Goal: Task Accomplishment & Management: Complete application form

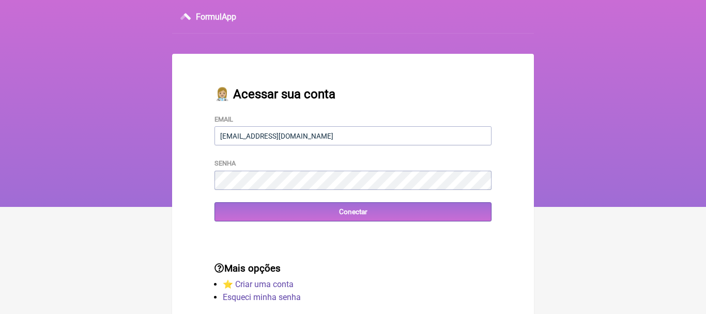
type input "[EMAIL_ADDRESS][DOMAIN_NAME]"
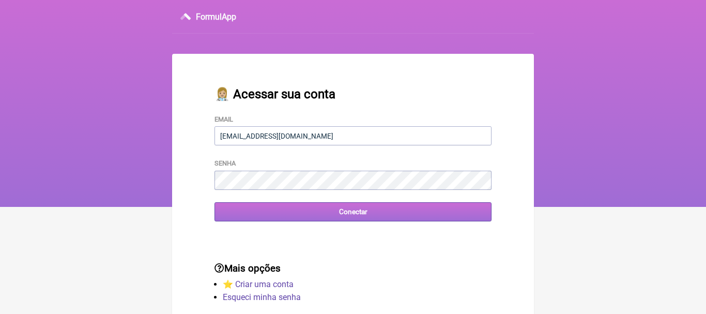
click at [345, 218] on input "Conectar" at bounding box center [353, 211] width 277 height 19
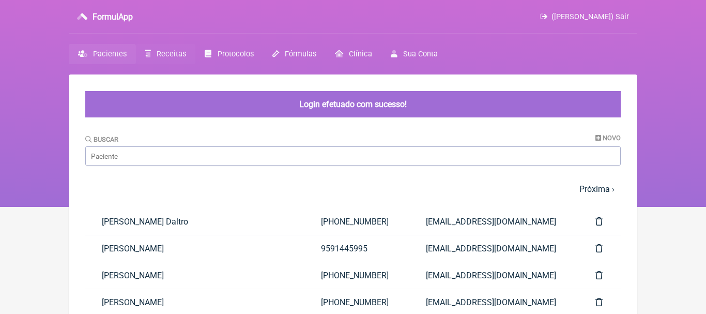
click at [172, 55] on span "Receitas" at bounding box center [171, 54] width 29 height 9
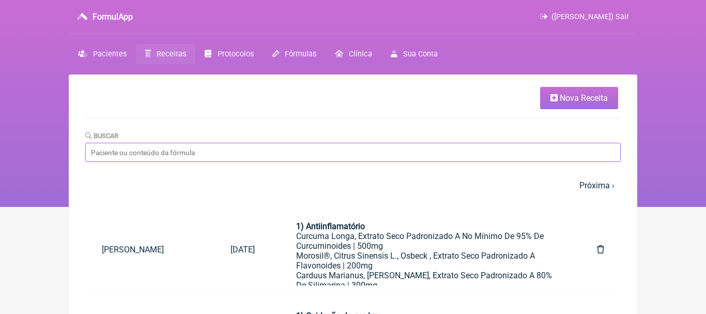
click at [207, 149] on input "Buscar" at bounding box center [353, 152] width 536 height 19
type input "magno"
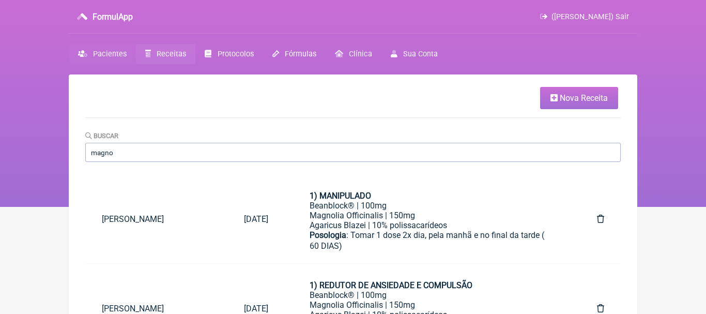
click at [111, 52] on span "Pacientes" at bounding box center [110, 54] width 34 height 9
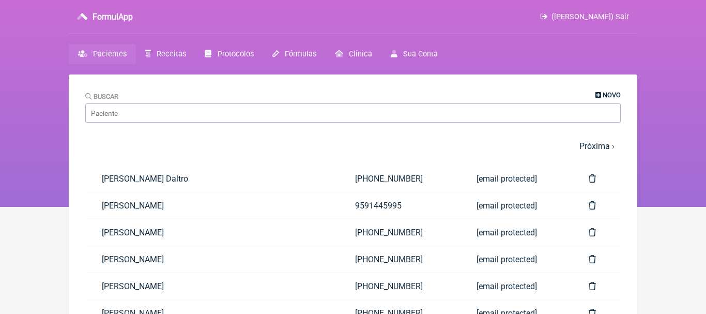
click at [609, 94] on span "Novo" at bounding box center [612, 95] width 18 height 8
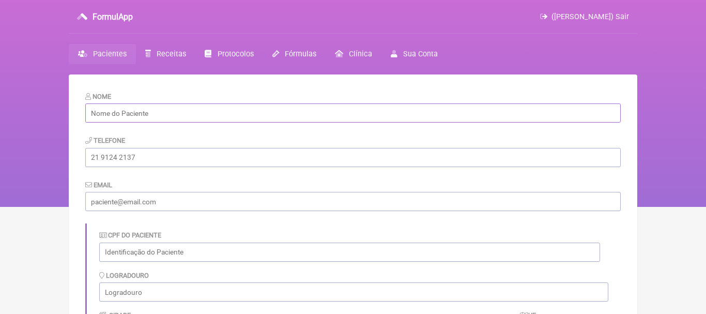
click at [383, 116] on input "text" at bounding box center [353, 112] width 536 height 19
paste input "Magno Pereira Martins"
type input "Magno Pereira Martins"
click at [209, 157] on input "tel" at bounding box center [353, 157] width 536 height 19
paste input "[EMAIL_ADDRESS][DOMAIN_NAME]"
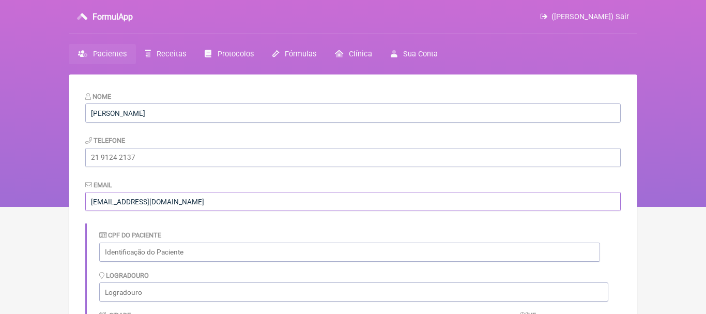
type input "[EMAIL_ADDRESS][DOMAIN_NAME]"
click at [156, 153] on input "tel" at bounding box center [353, 157] width 536 height 19
paste input "[PHONE_NUMBER]"
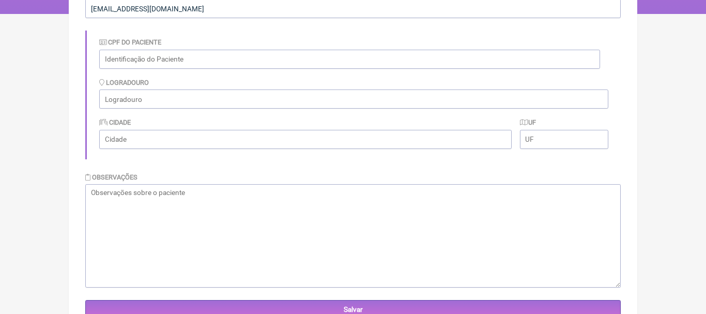
scroll to position [194, 0]
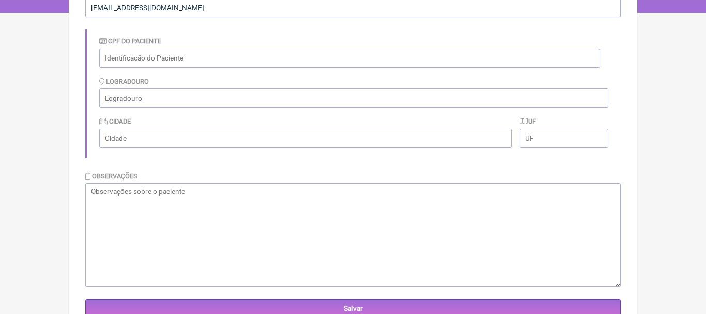
type input "[PHONE_NUMBER]"
click at [415, 197] on textarea at bounding box center [353, 234] width 536 height 103
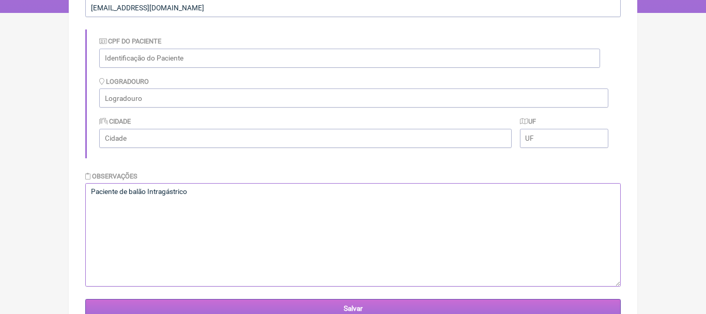
type textarea "Paciente de balão Intragástrico"
click at [354, 310] on input "Salvar" at bounding box center [353, 308] width 536 height 19
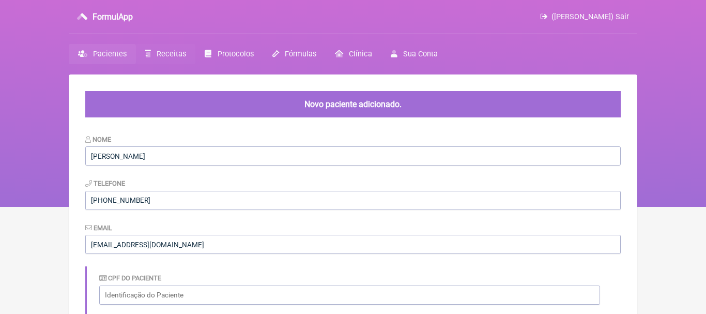
click at [171, 52] on span "Receitas" at bounding box center [171, 54] width 29 height 9
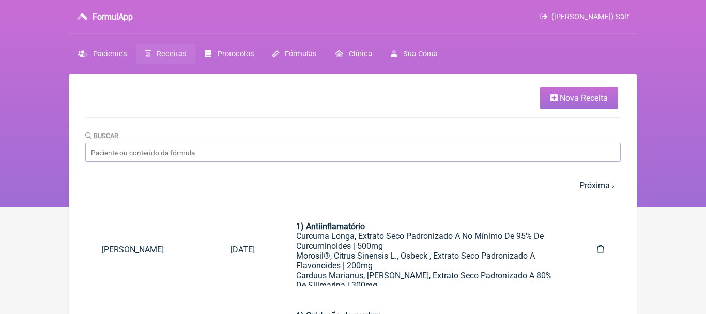
click at [578, 99] on span "Nova Receita" at bounding box center [584, 98] width 48 height 10
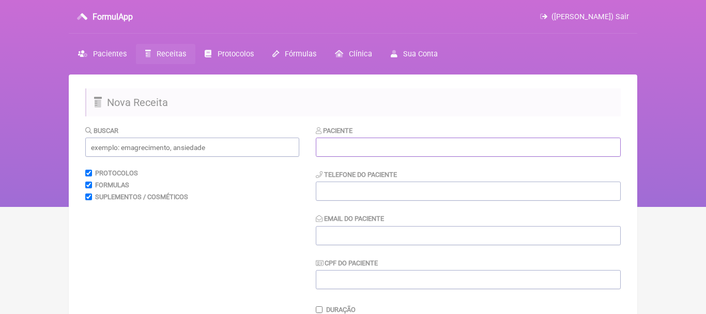
click at [408, 151] on input "text" at bounding box center [468, 147] width 305 height 19
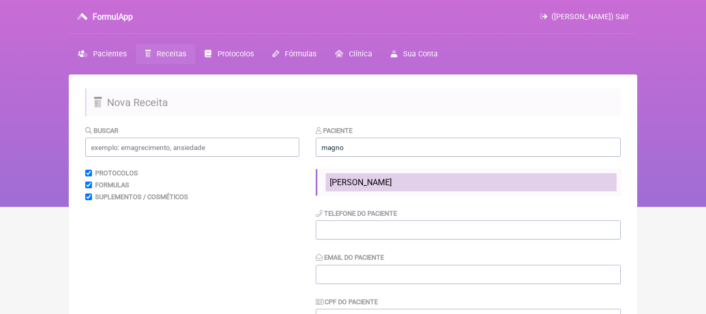
click at [392, 184] on span "Magno Pereira Martins" at bounding box center [361, 182] width 62 height 10
type input "Magno Pereira Martins"
type input "[PHONE_NUMBER]"
type input "[EMAIL_ADDRESS][DOMAIN_NAME]"
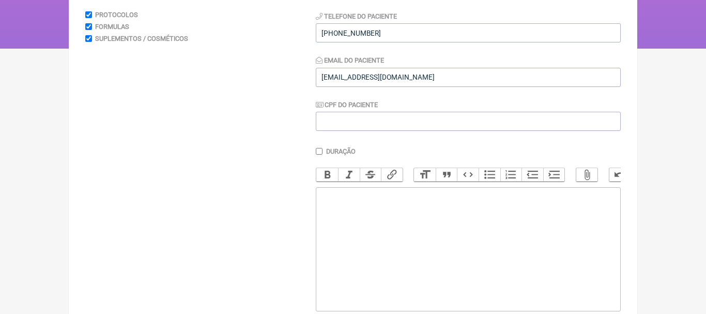
scroll to position [163, 0]
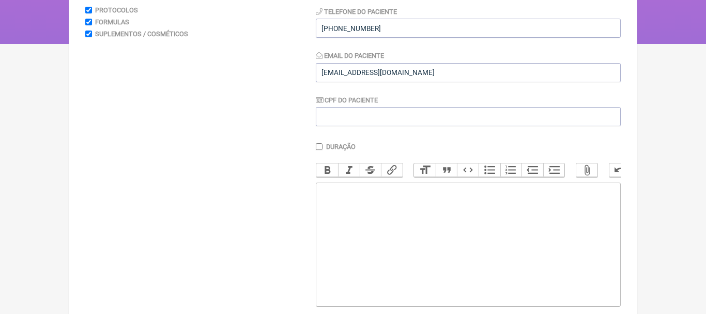
click at [502, 235] on trix-editor at bounding box center [468, 244] width 305 height 124
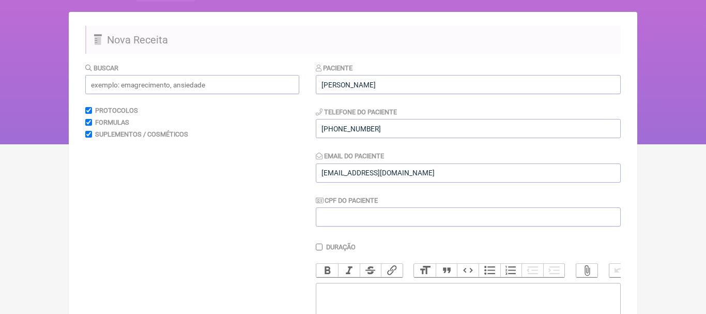
scroll to position [0, 0]
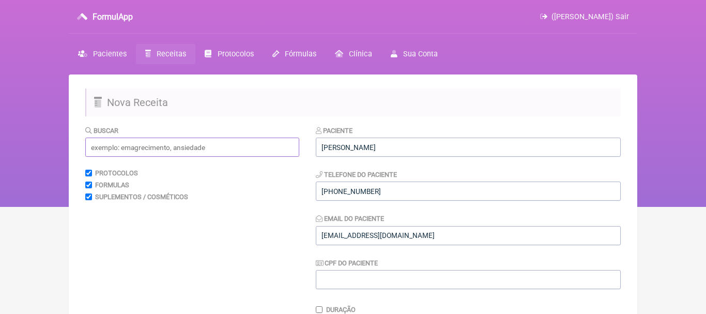
click at [231, 150] on input "text" at bounding box center [192, 147] width 214 height 19
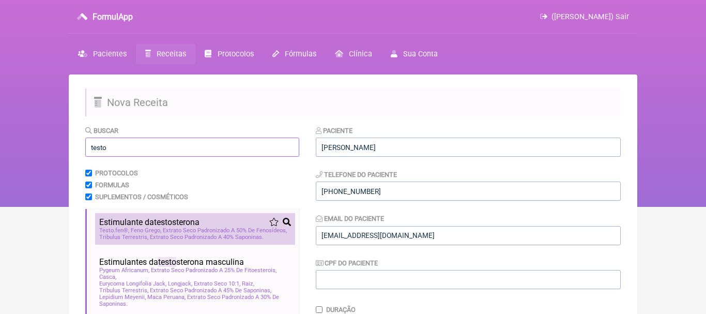
type input "testo"
click at [135, 219] on span "Estimulante da testo sterona" at bounding box center [149, 222] width 100 height 10
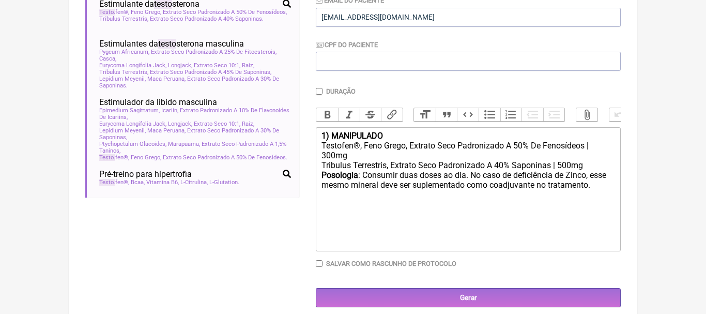
scroll to position [228, 0]
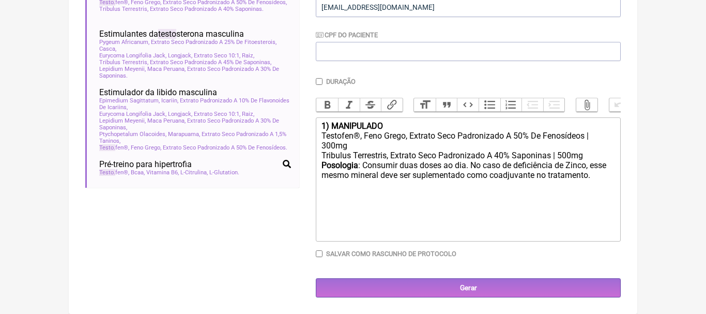
click at [391, 126] on div "1) MANIPULADO" at bounding box center [469, 126] width 294 height 10
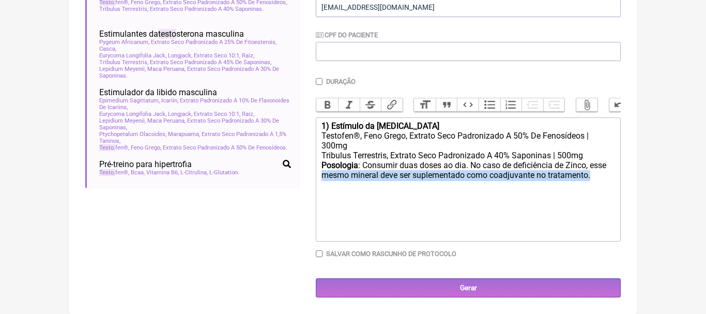
drag, startPoint x: 593, startPoint y: 176, endPoint x: 322, endPoint y: 177, distance: 271.4
click at [322, 177] on div "Posologia : Consumir duas doses ao dia. No caso de deficiência de Zinco, esse m…" at bounding box center [469, 175] width 294 height 30
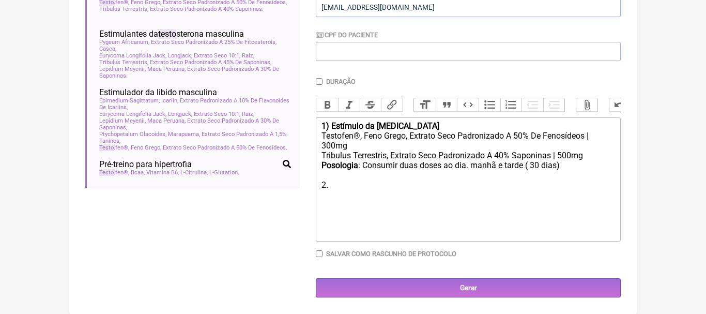
paste trix-editor "<div><strong>1) Estímulo da testosterona</strong></div><div>Testofen®, Feno Gre…"
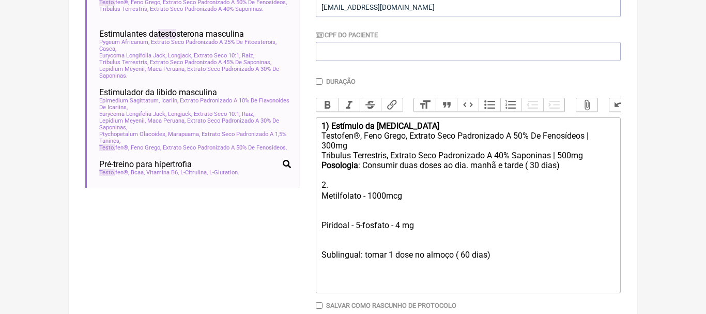
click at [318, 222] on trix-editor "1) Estímulo da testosterona Testofen®, Feno Grego, Extrato Seco Padronizado A 5…" at bounding box center [468, 205] width 305 height 176
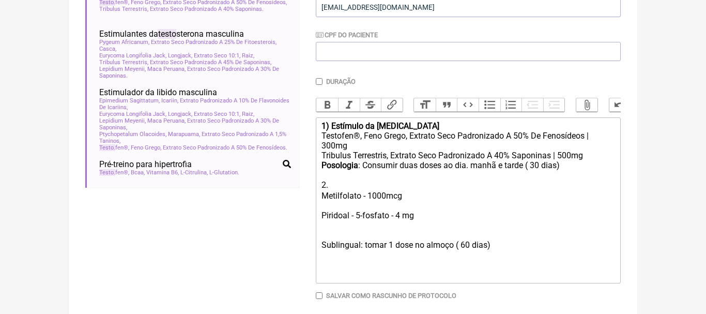
click at [320, 243] on trix-editor "1) Estímulo da testosterona Testofen®, Feno Grego, Extrato Seco Padronizado A 5…" at bounding box center [468, 200] width 305 height 166
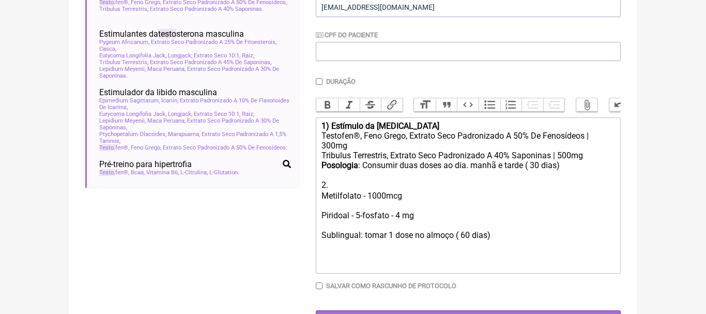
click at [343, 213] on div "Piridoal - 5-fosfato - 4 mg" at bounding box center [469, 220] width 294 height 20
click at [319, 214] on trix-editor "1) Estímulo da testosterona Testofen®, Feno Grego, Extrato Seco Padronizado A 5…" at bounding box center [468, 195] width 305 height 156
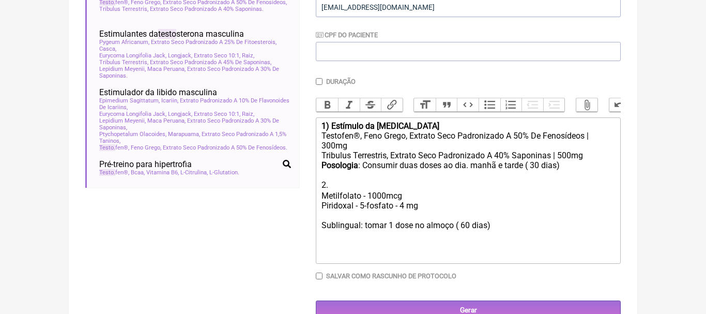
click at [321, 224] on trix-editor "1) Estímulo da testosterona Testofen®, Feno Grego, Extrato Seco Padronizado A 5…" at bounding box center [468, 190] width 305 height 146
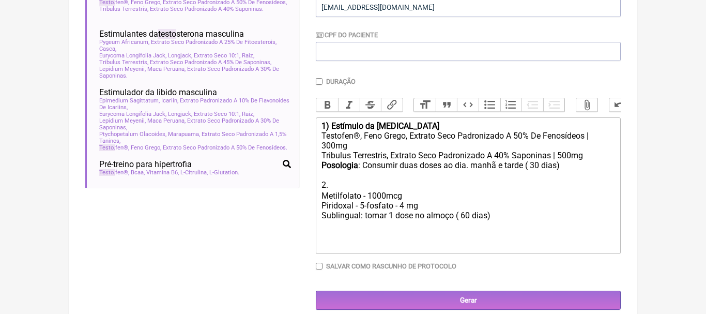
click at [504, 216] on div "Posologia : Consumir duas doses ao dia. manhã e tarde ( 30 dias) 2. ㅤ Metilfola…" at bounding box center [469, 195] width 294 height 70
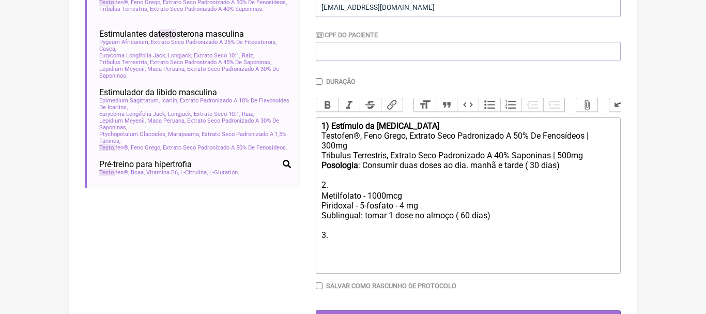
paste trix-editor "<div><strong>1) Estímulo da testosterona</strong></div><div>Testofen®, Feno Gre…"
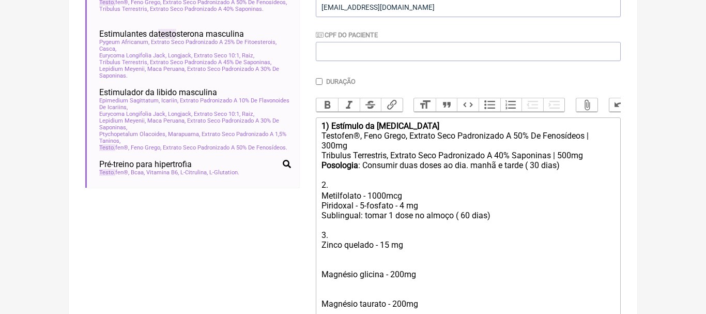
scroll to position [243, 0]
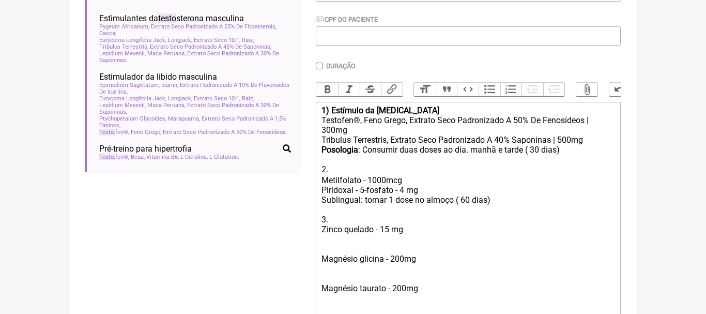
click at [321, 263] on trix-editor "1) Estímulo da testosterona Testofen®, Feno Grego, Extrato Seco Padronizado A 5…" at bounding box center [468, 253] width 305 height 303
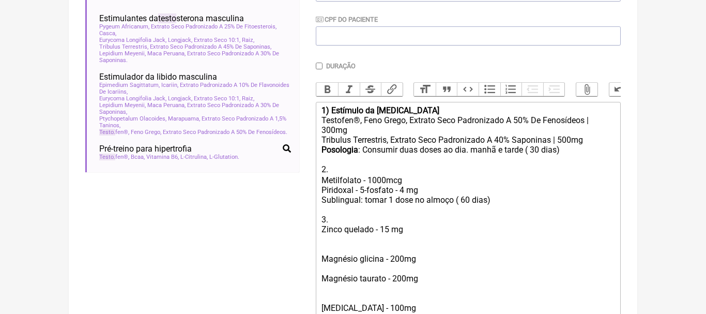
click at [321, 248] on trix-editor "1) Estímulo da testosterona Testofen®, Feno Grego, Extrato Seco Padronizado A 5…" at bounding box center [468, 249] width 305 height 294
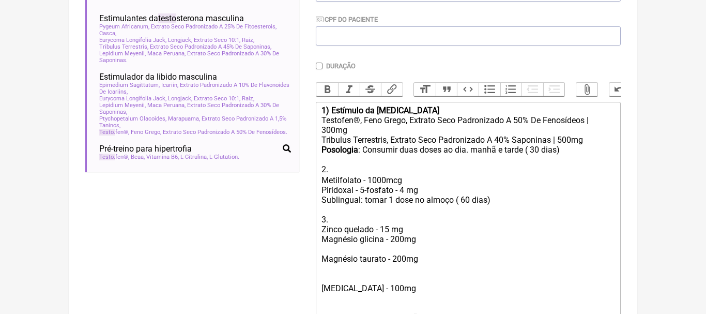
click at [320, 256] on trix-editor "1) Estímulo da testosterona Testofen®, Feno Grego, Extrato Seco Padronizado A 5…" at bounding box center [468, 239] width 305 height 274
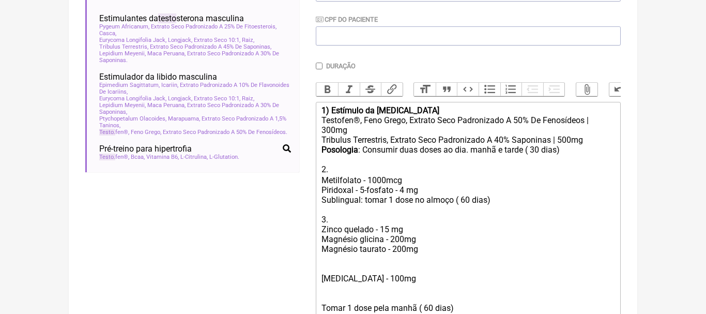
click at [321, 274] on trix-editor "1) Estímulo da testosterona Testofen®, Feno Grego, Extrato Seco Padronizado A 5…" at bounding box center [468, 234] width 305 height 264
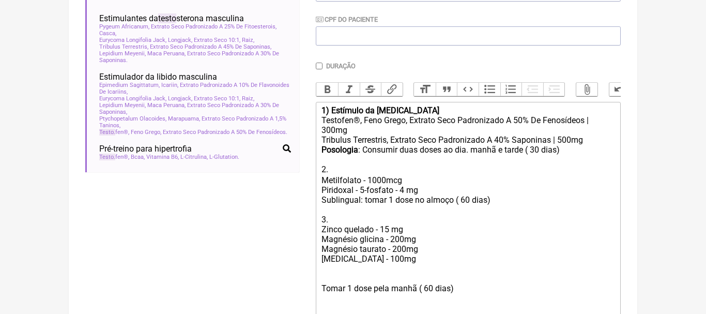
click at [321, 285] on trix-editor "1) Estímulo da testosterona Testofen®, Feno Grego, Extrato Seco Padronizado A 5…" at bounding box center [468, 224] width 305 height 245
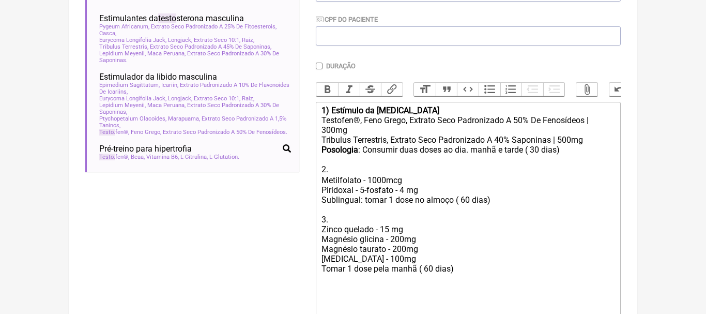
click at [428, 266] on div "Magnésio taurato - 200mg Coq10 - 100mg Tomar 1 dose pela manhã ( 60 dias)" at bounding box center [469, 263] width 294 height 39
click at [464, 203] on div "Posologia : Consumir duas doses ao dia. manhã e tarde ( 30 dias) 2. ㅤ Metilfola…" at bounding box center [469, 189] width 294 height 89
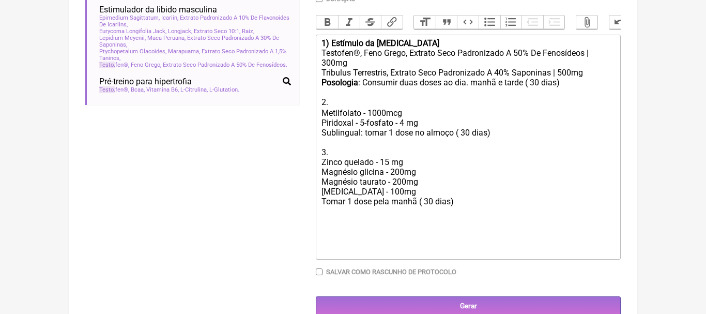
scroll to position [328, 0]
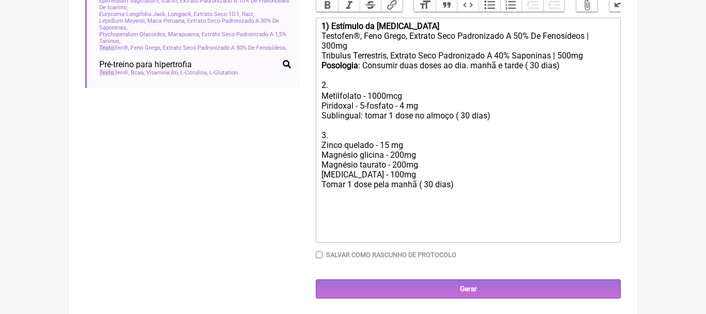
click at [361, 226] on div at bounding box center [469, 229] width 294 height 20
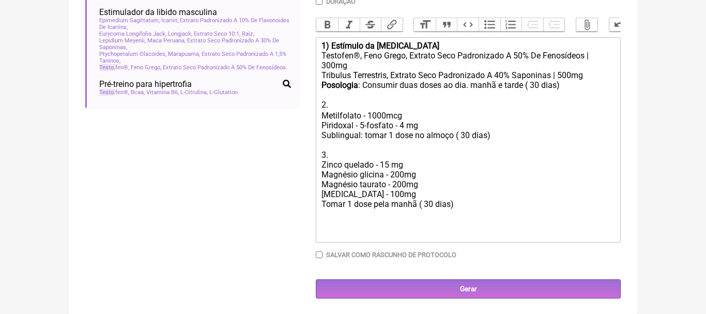
type trix-editor "<div><strong>1) Estímulo da testosterona</strong></div><div>Testofen®, Feno Gre…"
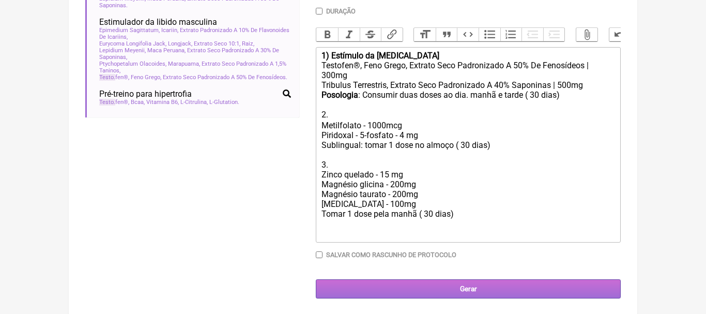
click at [476, 288] on input "Gerar" at bounding box center [468, 288] width 305 height 19
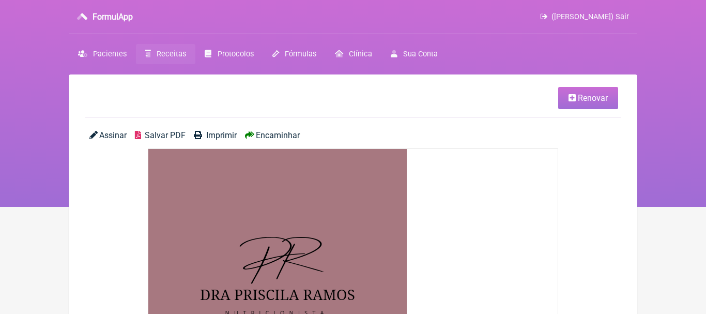
click at [296, 136] on span "Encaminhar" at bounding box center [278, 135] width 44 height 10
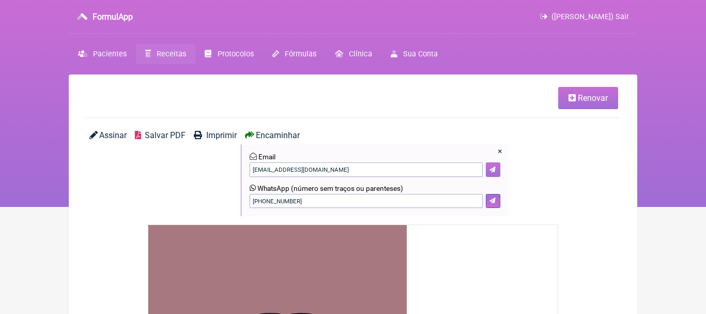
click at [494, 166] on button at bounding box center [493, 169] width 14 height 14
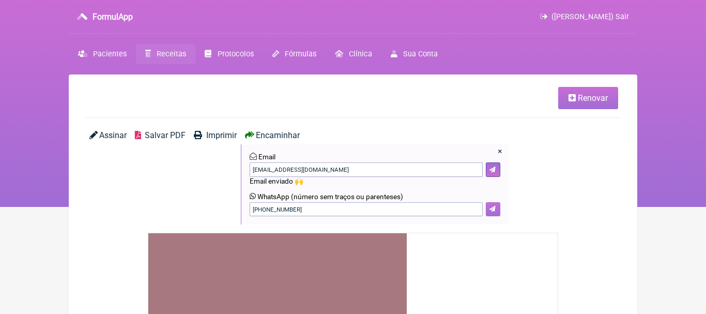
click at [490, 209] on icon at bounding box center [493, 209] width 6 height 6
